Goal: Obtain resource: Obtain resource

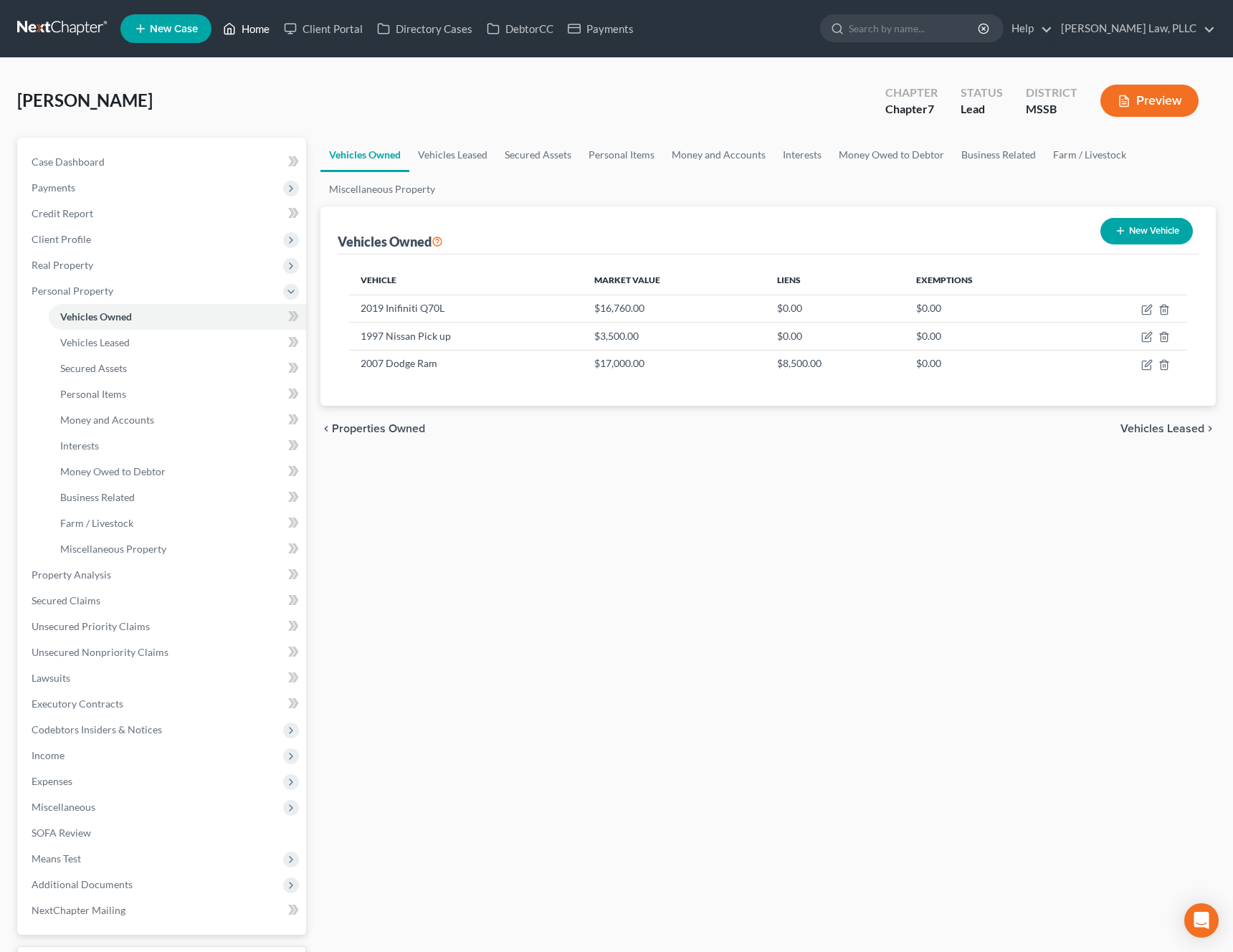
click at [236, 30] on link "Home" at bounding box center [246, 28] width 61 height 26
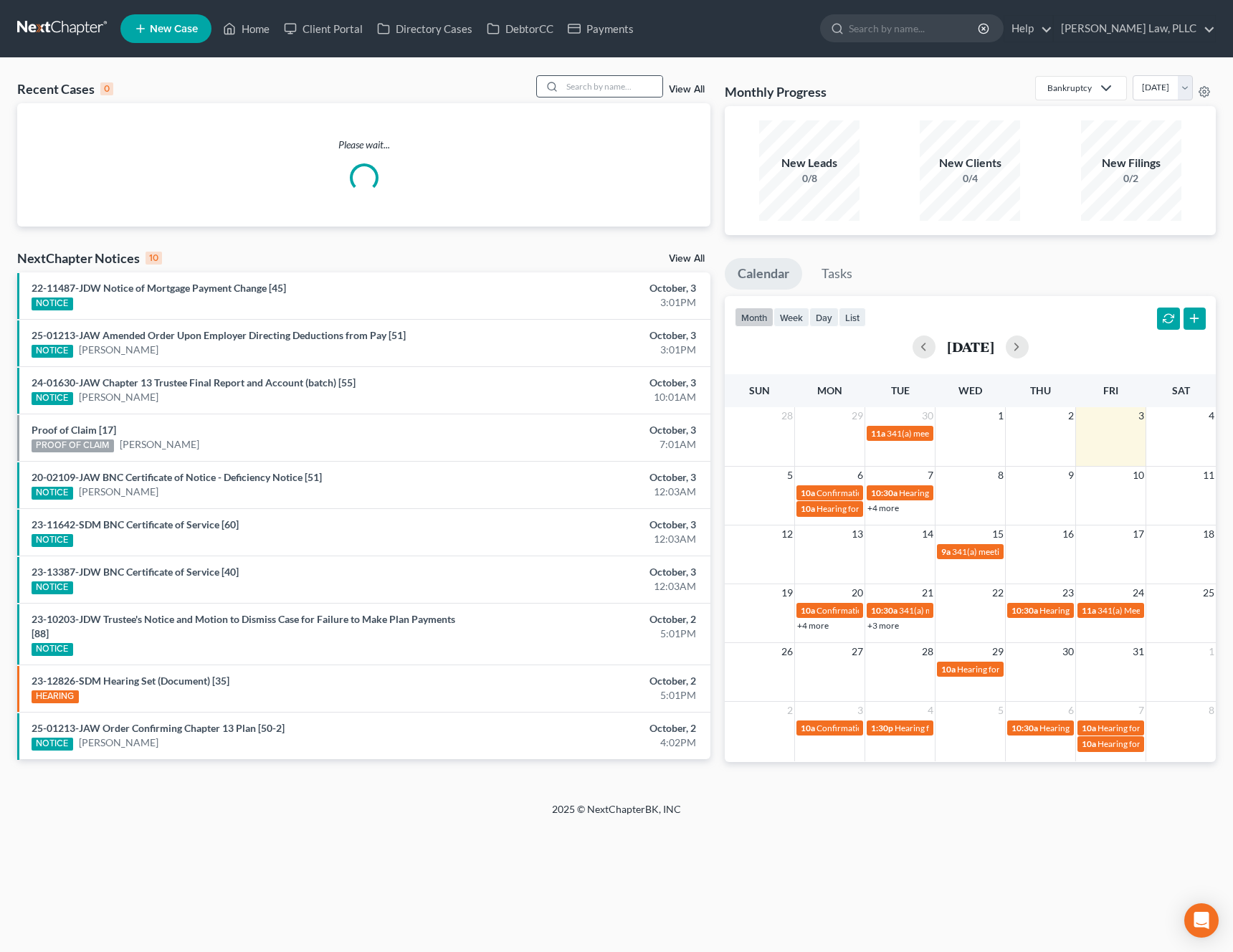
click at [595, 96] on div at bounding box center [599, 86] width 127 height 22
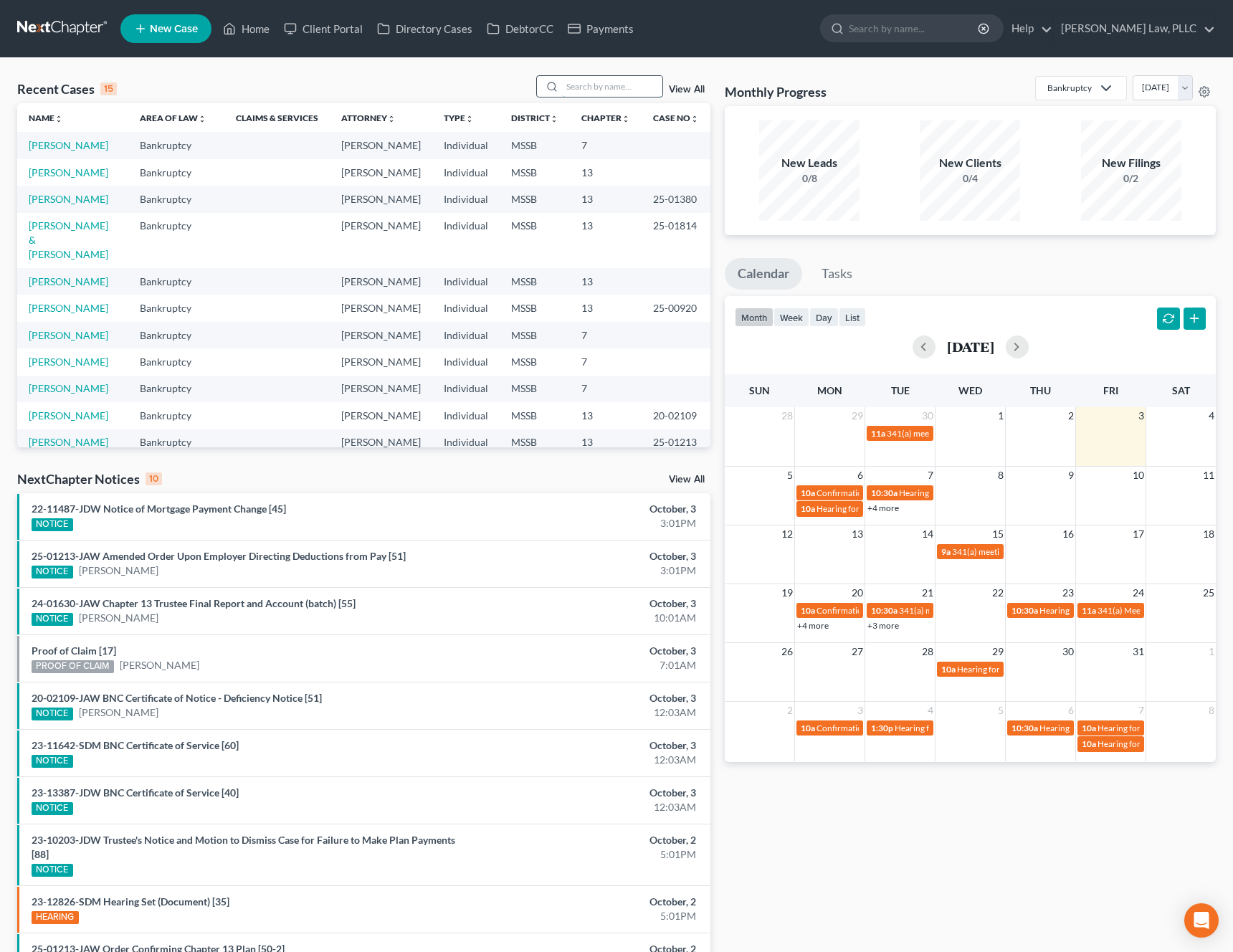
click at [612, 90] on input "search" at bounding box center [612, 86] width 100 height 21
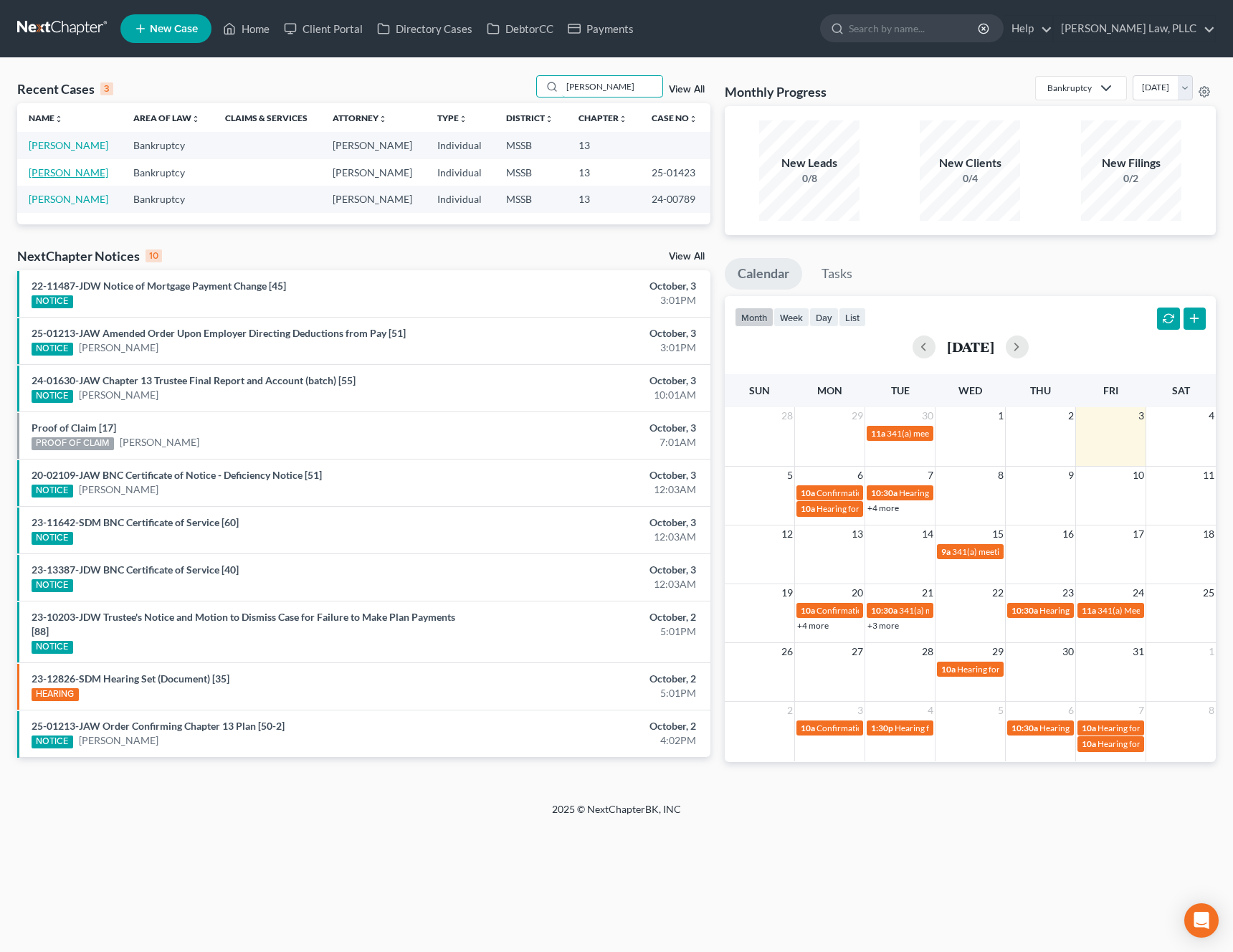
type input "[PERSON_NAME]"
click at [79, 171] on link "[PERSON_NAME]" at bounding box center [68, 172] width 80 height 13
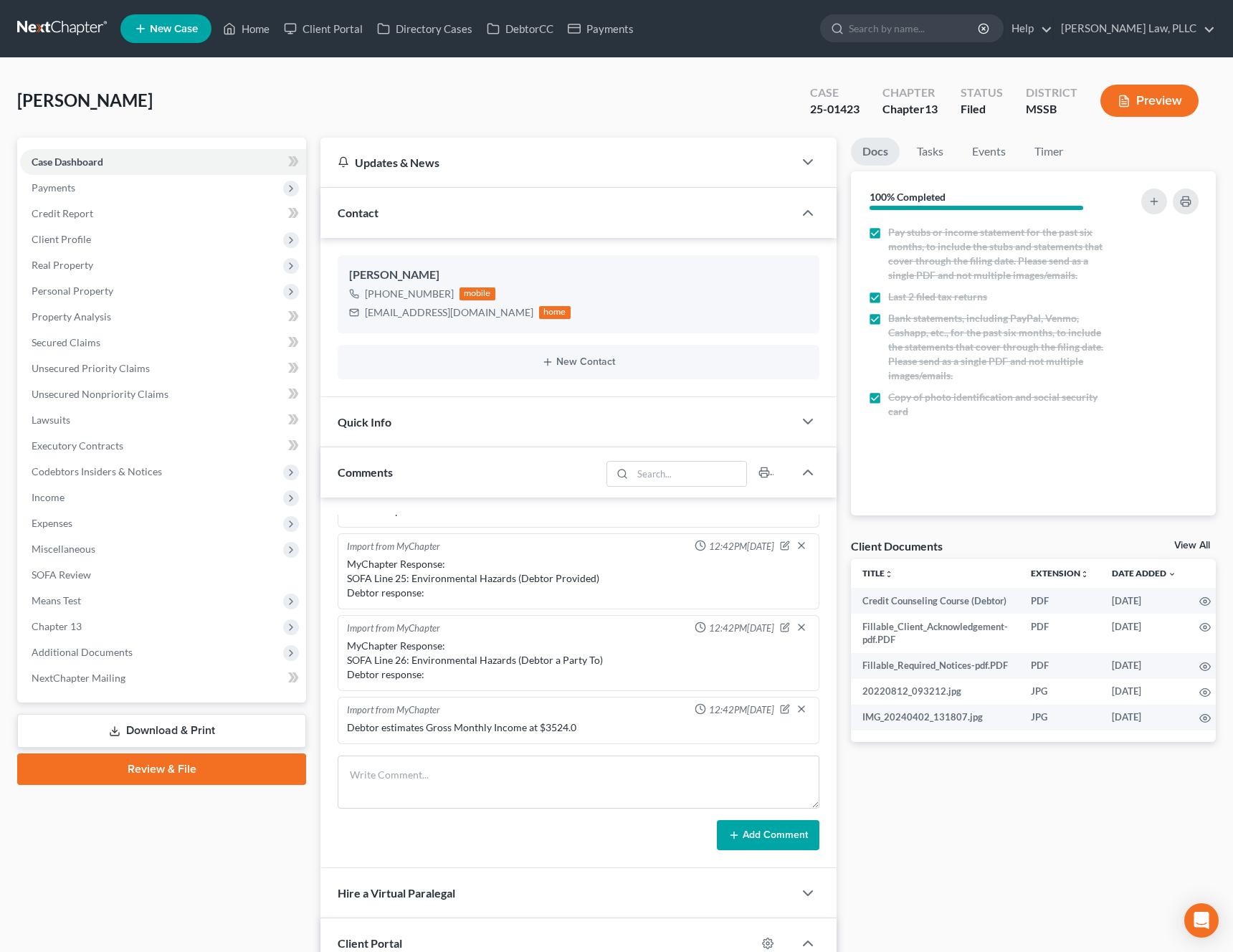
scroll to position [2515, 0]
click at [114, 669] on link "NextChapter Mailing" at bounding box center [163, 678] width 286 height 26
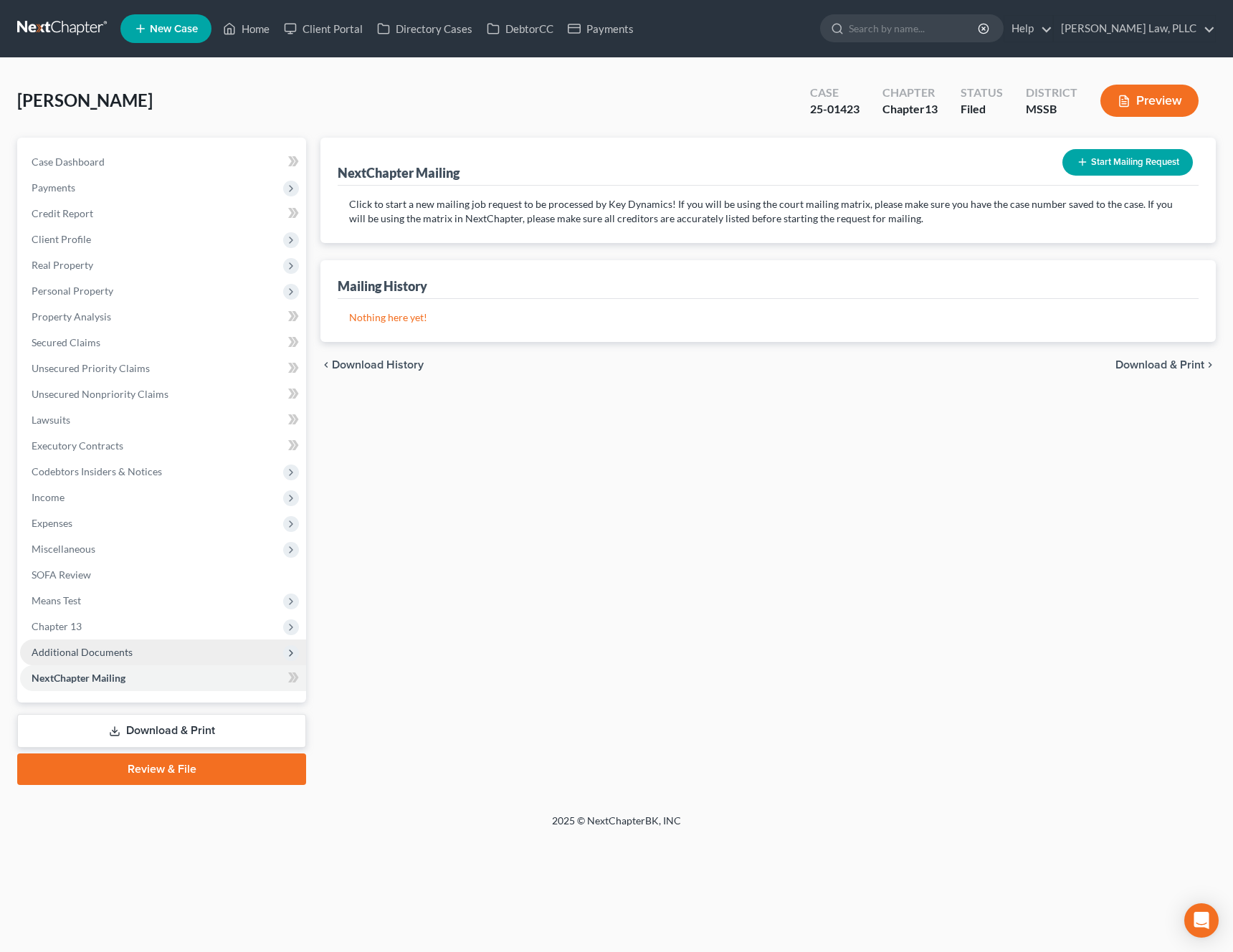
click at [117, 658] on span "Additional Documents" at bounding box center [163, 652] width 286 height 26
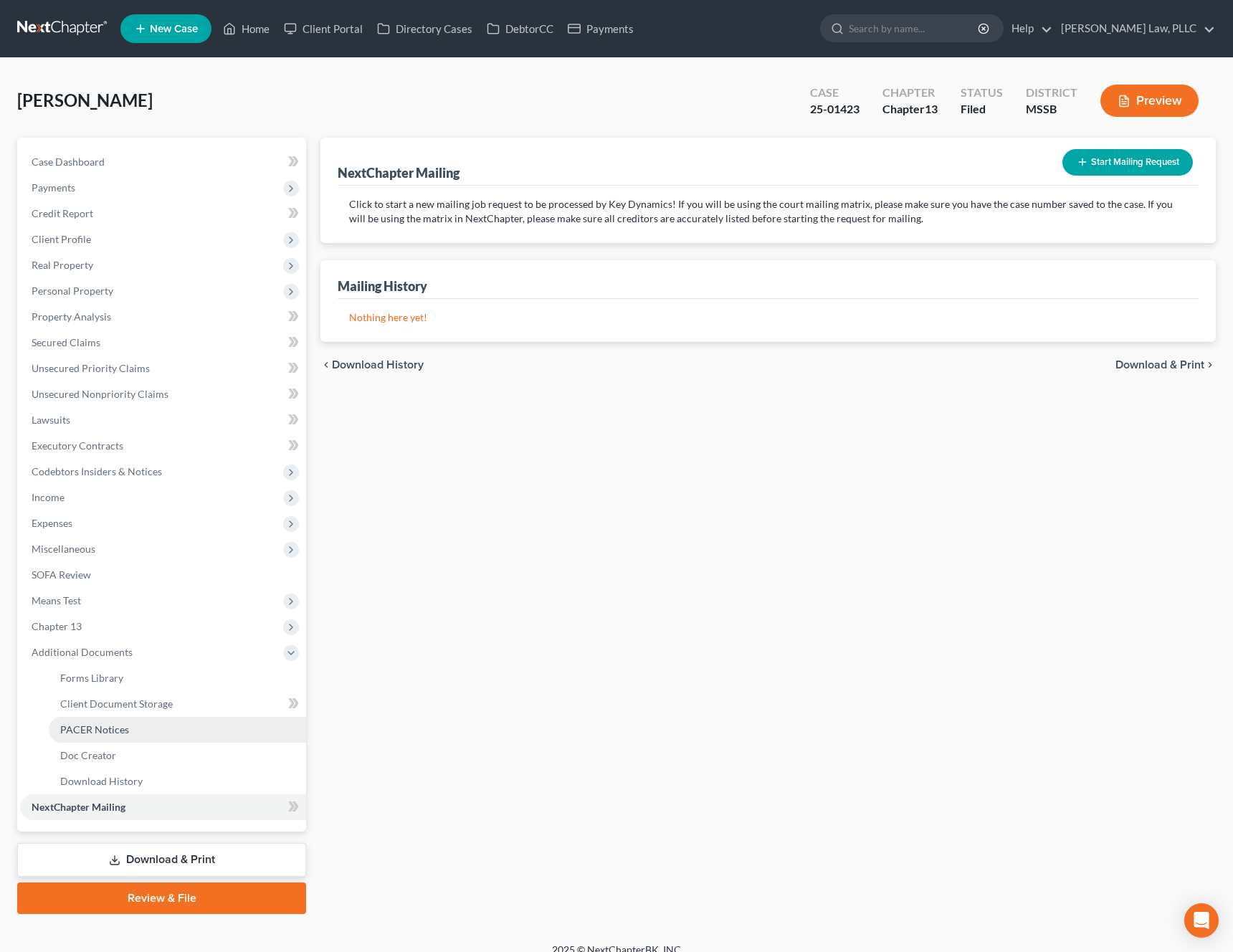
click at [116, 724] on span "PACER Notices" at bounding box center [94, 730] width 68 height 13
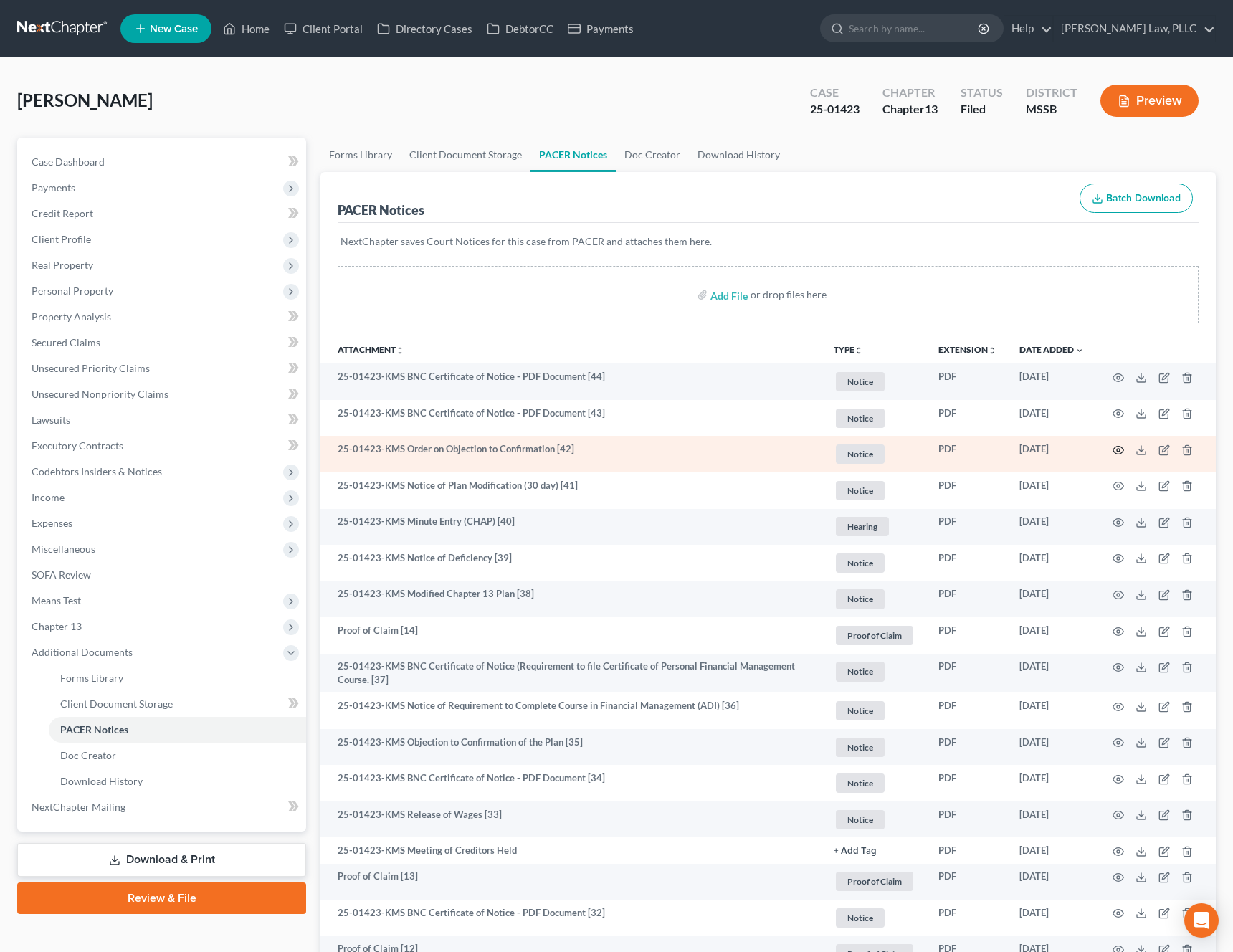
click at [1116, 450] on icon "button" at bounding box center [1118, 451] width 12 height 12
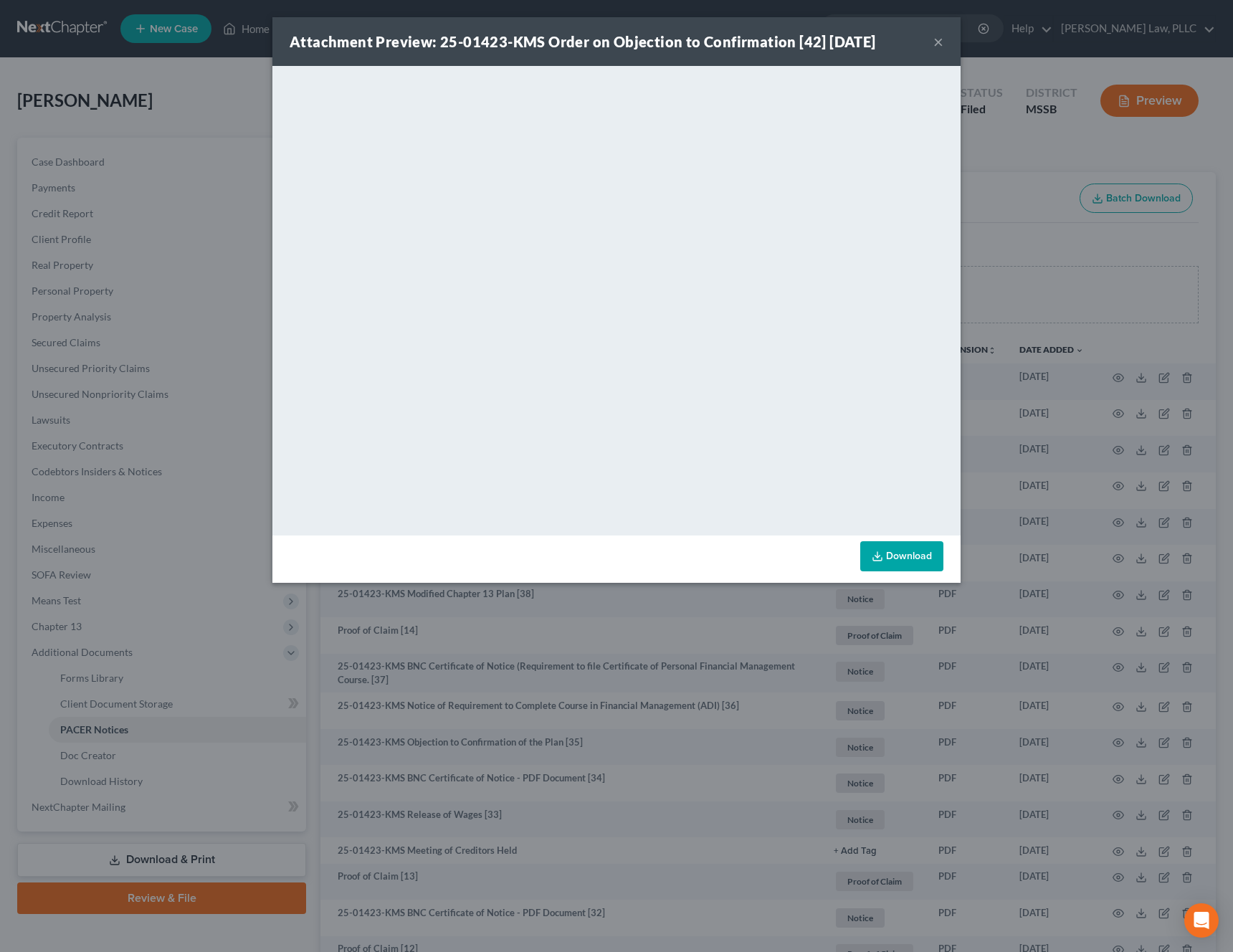
click at [938, 43] on button "×" at bounding box center [939, 41] width 10 height 17
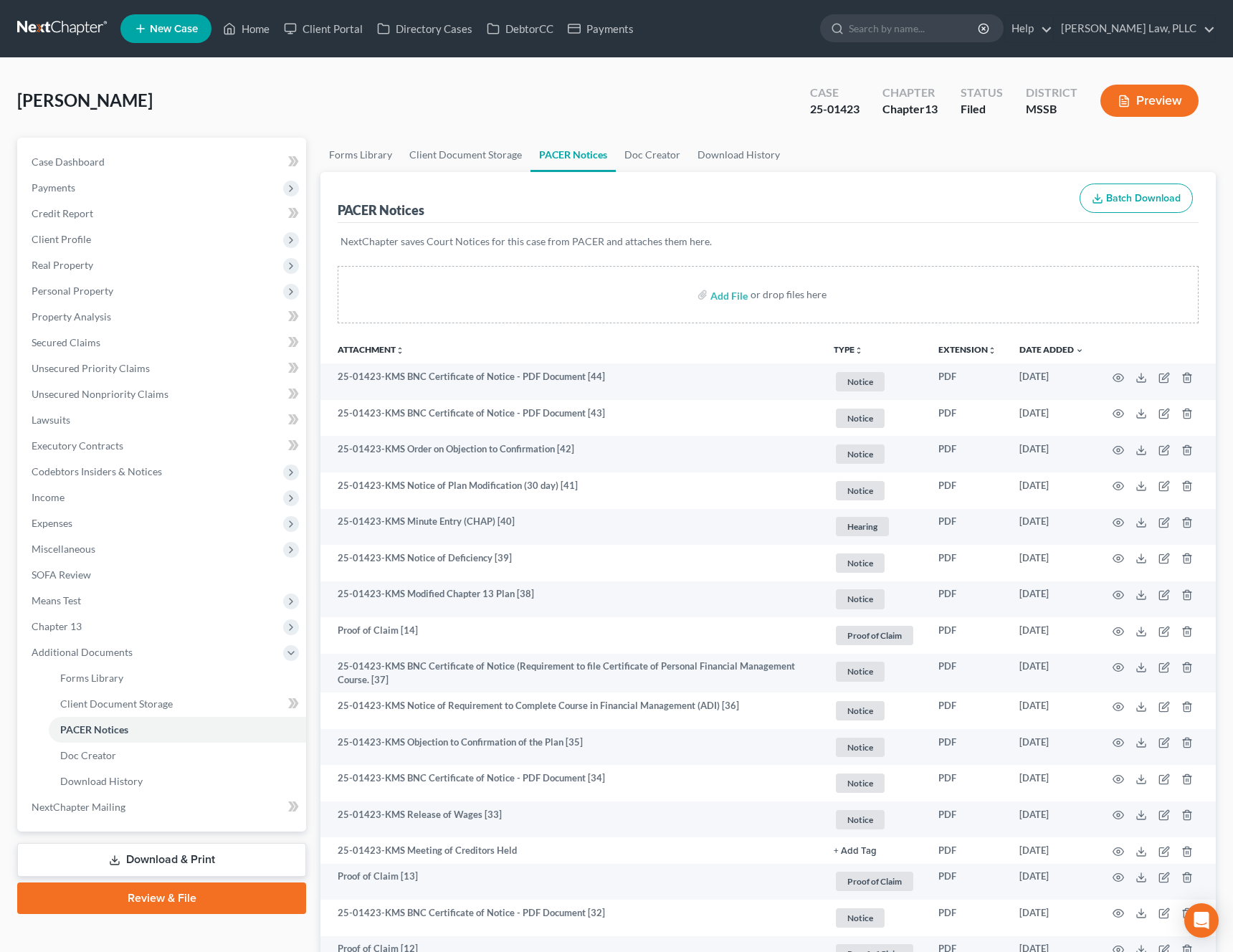
click at [849, 348] on button "TYPE unfold_more" at bounding box center [849, 350] width 29 height 10
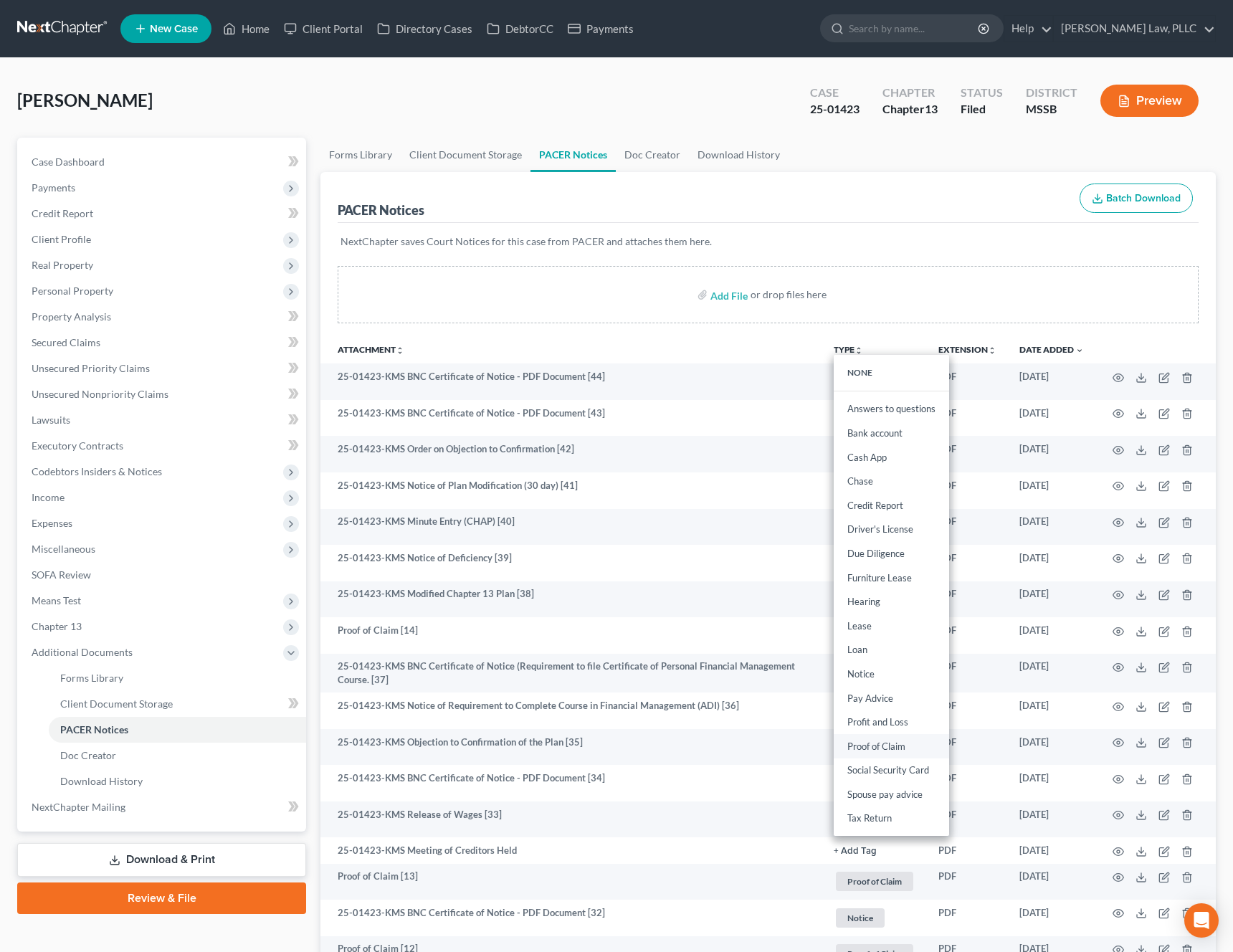
click at [880, 752] on link "Proof of Claim" at bounding box center [891, 746] width 116 height 24
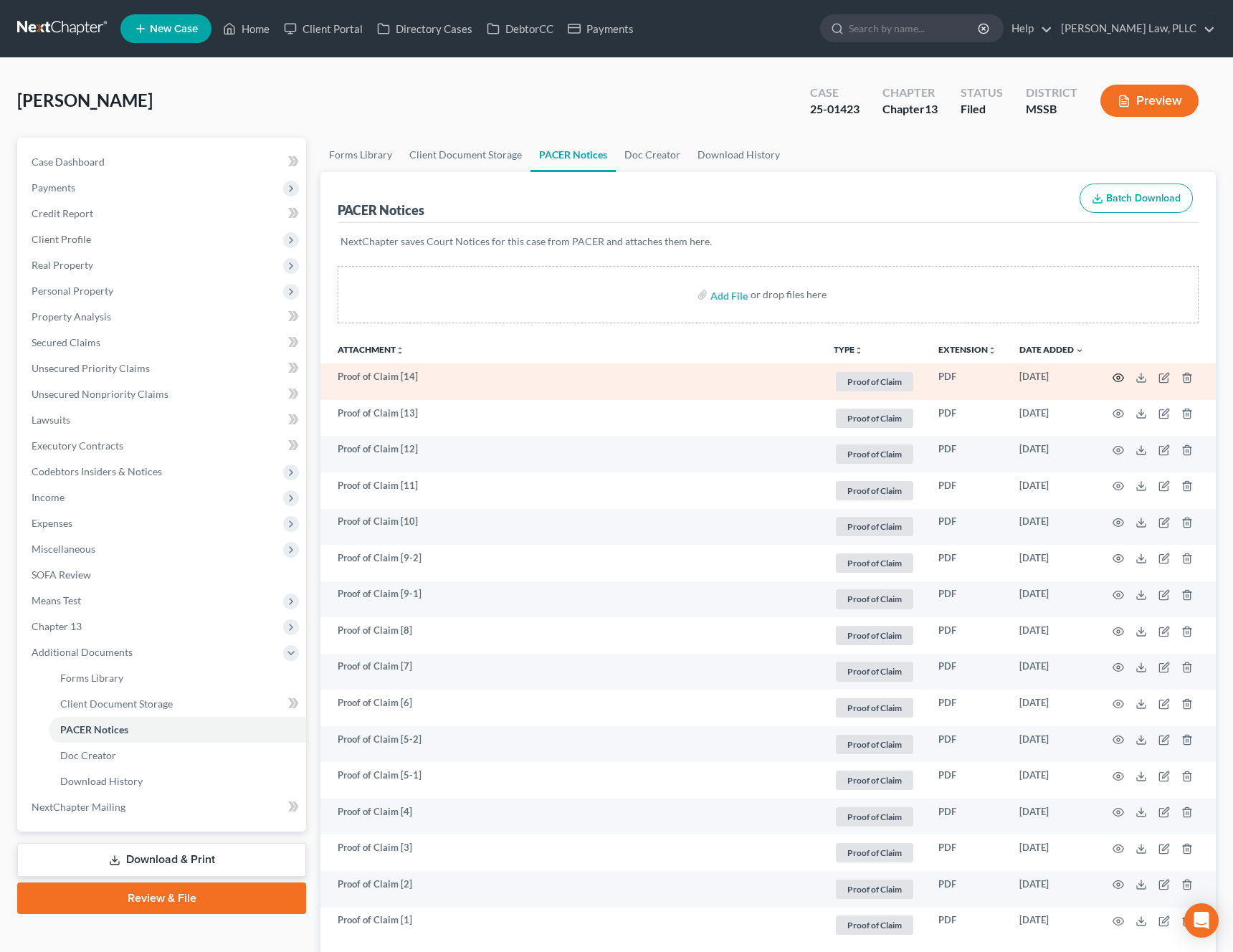
click at [1114, 379] on icon "button" at bounding box center [1118, 377] width 11 height 8
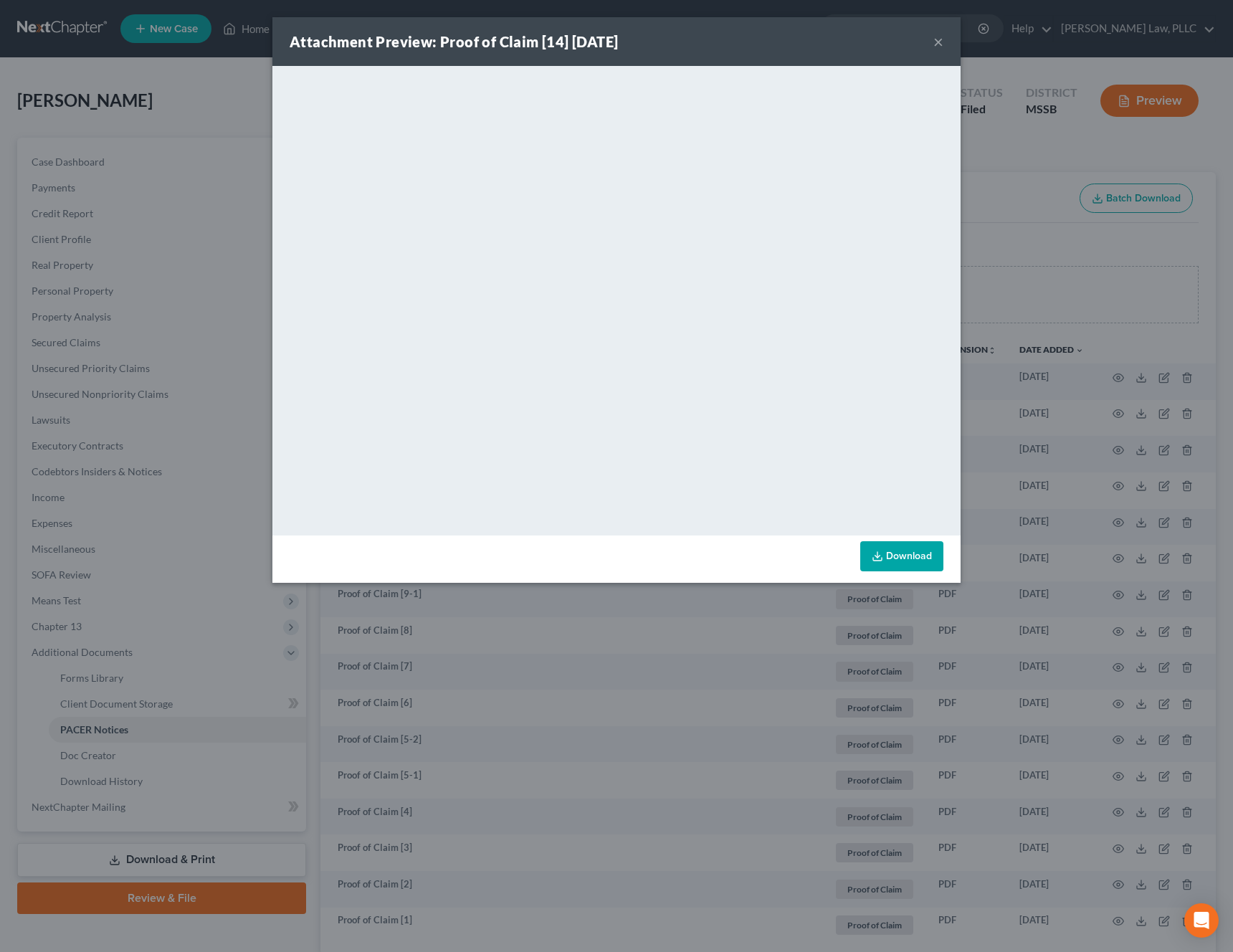
click at [940, 42] on button "×" at bounding box center [939, 41] width 10 height 17
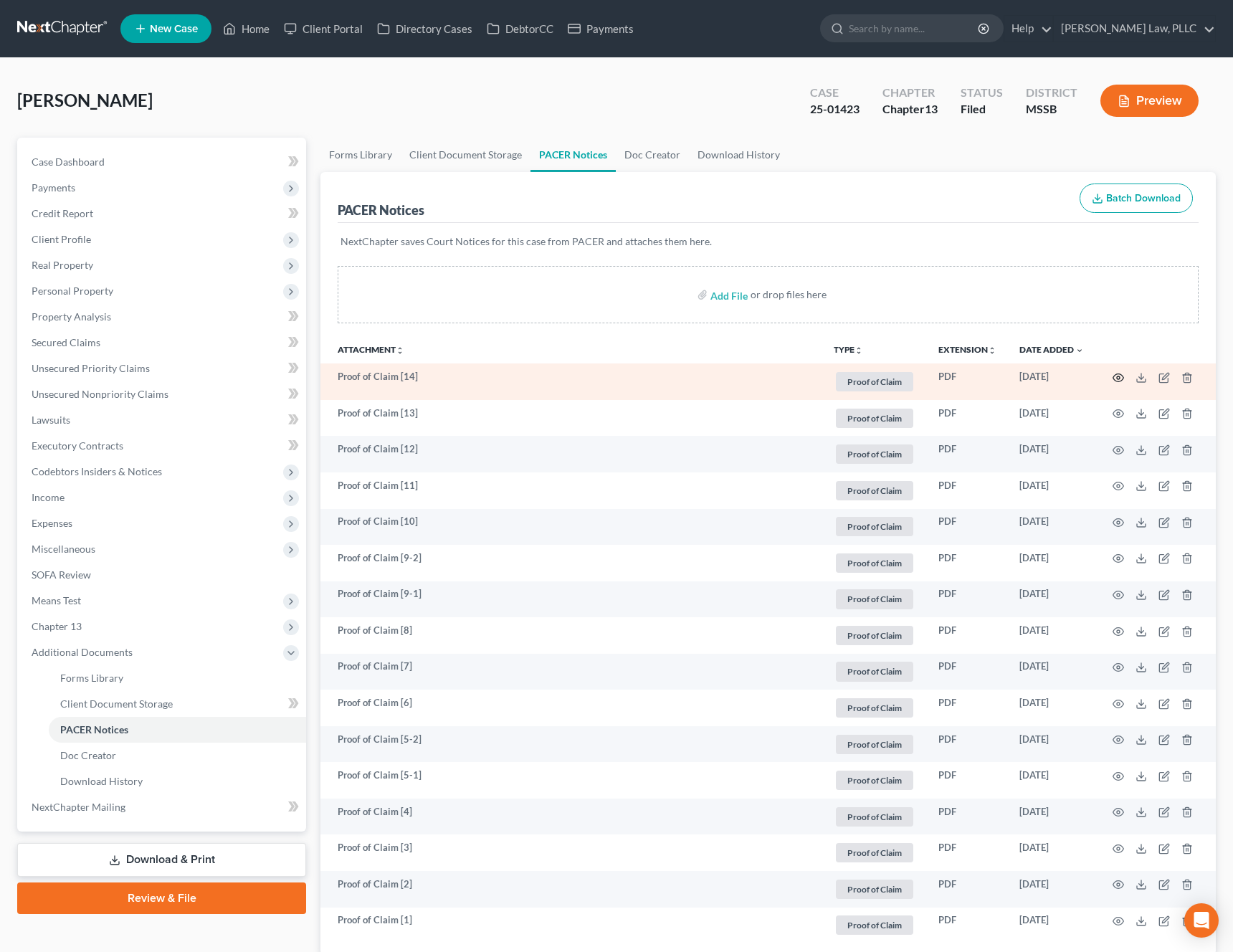
click at [1115, 375] on icon "button" at bounding box center [1118, 378] width 12 height 12
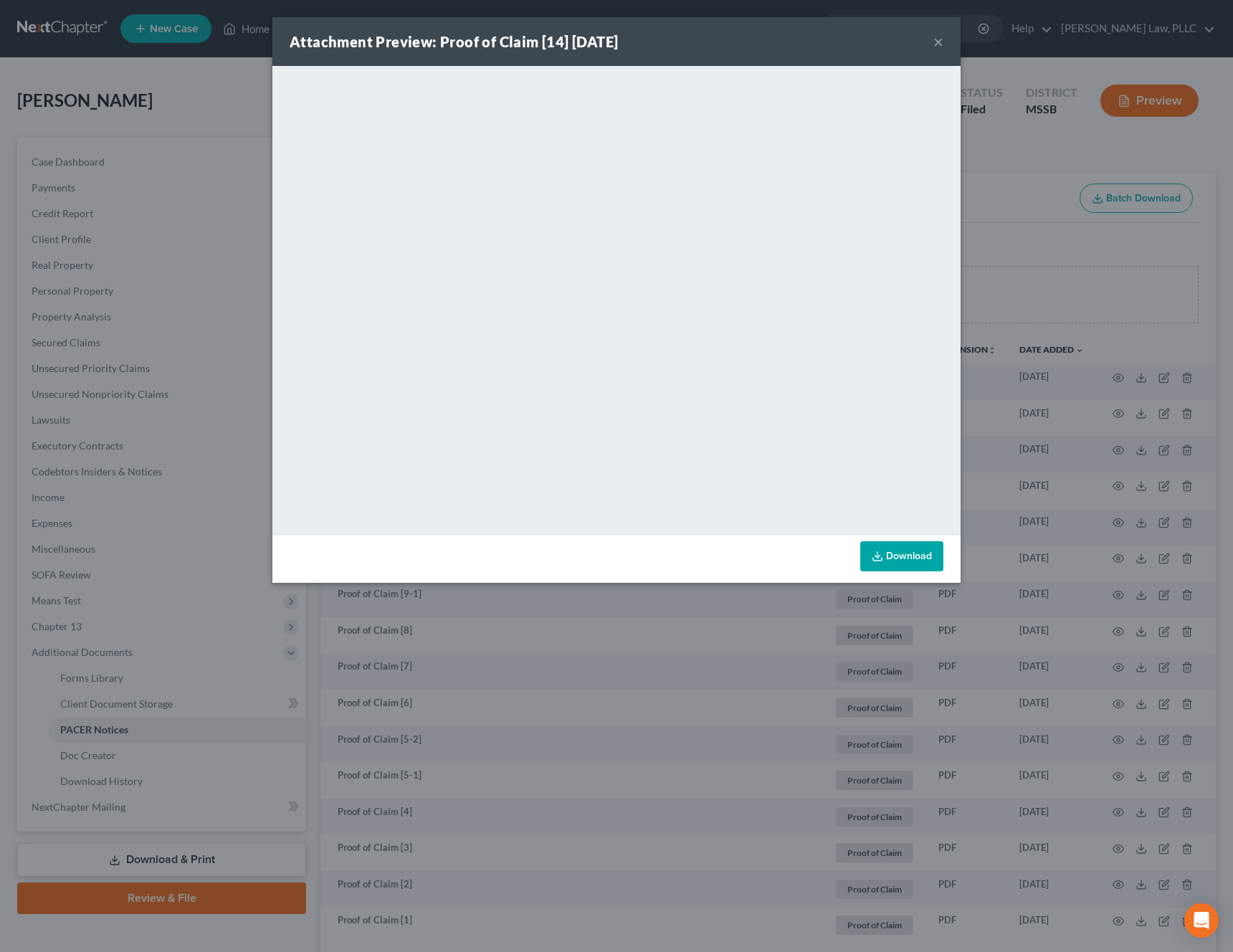
click at [905, 554] on link "Download" at bounding box center [902, 556] width 83 height 30
